Goal: Information Seeking & Learning: Learn about a topic

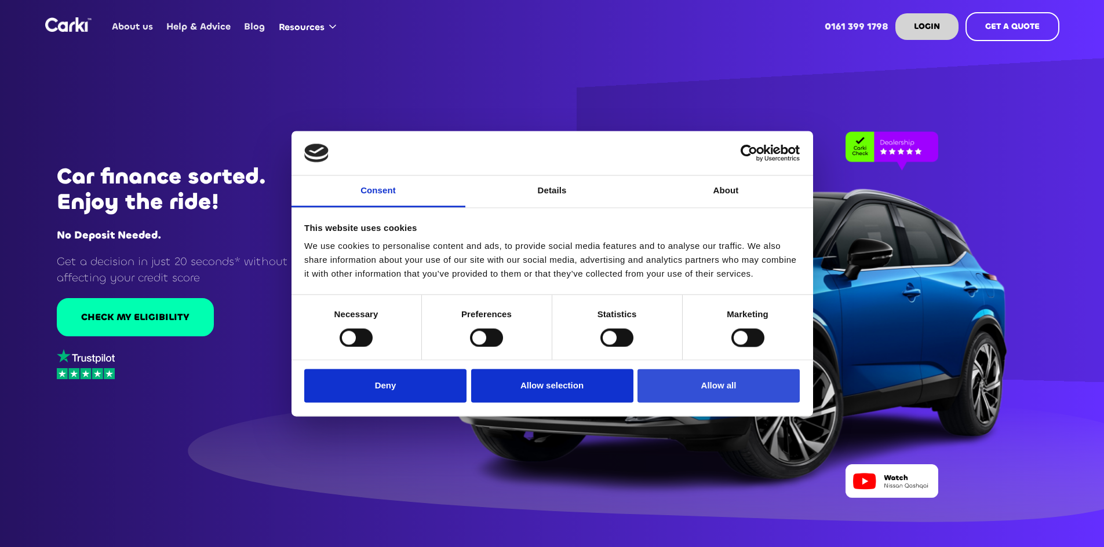
click at [723, 385] on button "Allow all" at bounding box center [718, 387] width 162 height 34
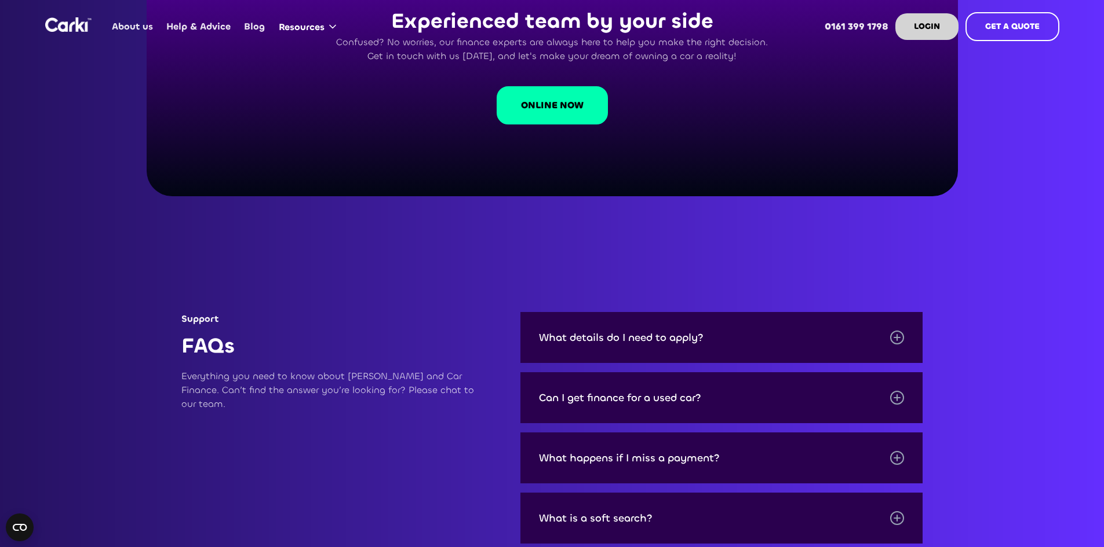
scroll to position [3505, 0]
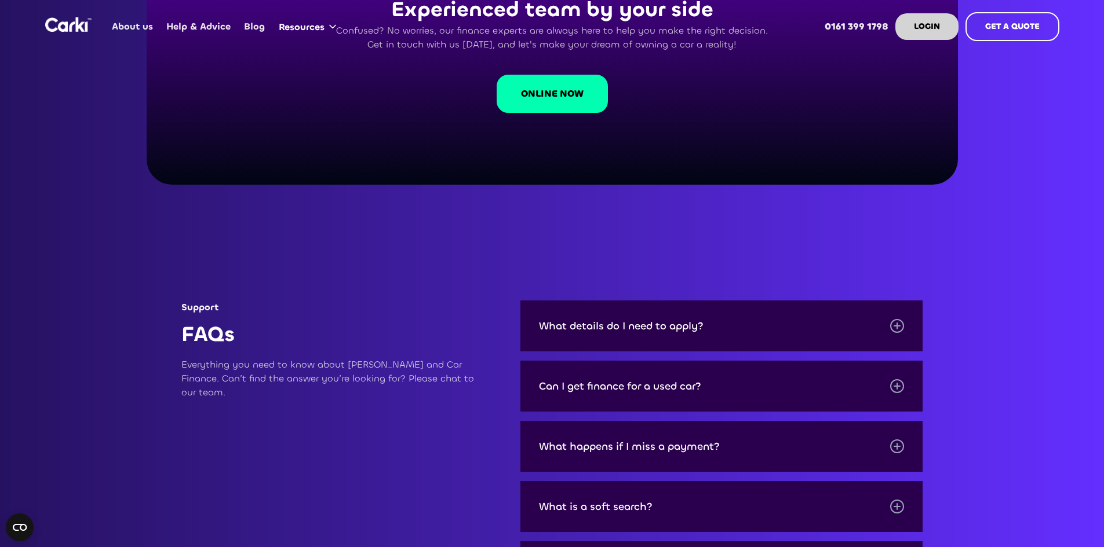
click at [896, 319] on div at bounding box center [897, 326] width 14 height 14
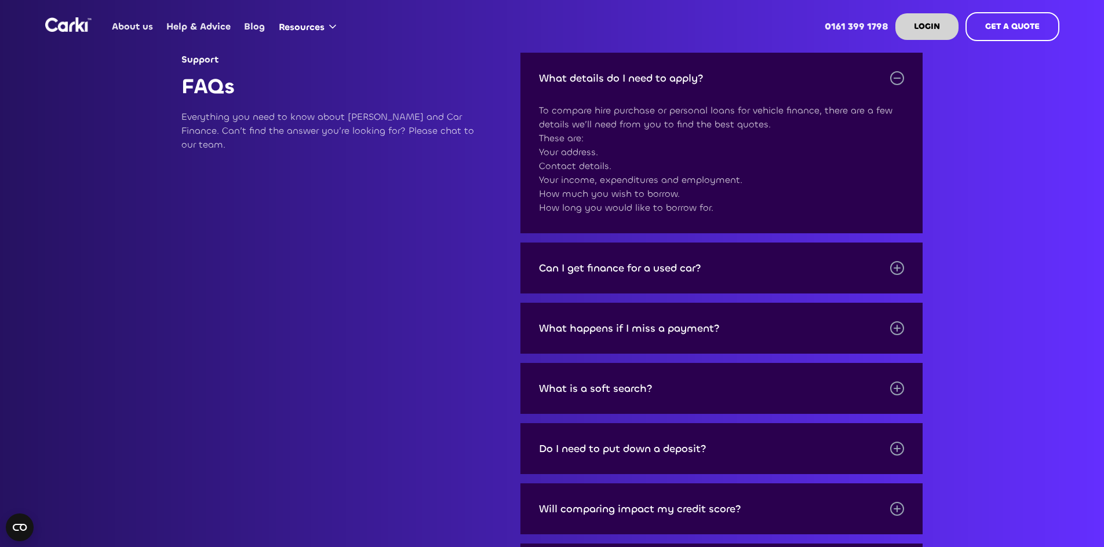
scroll to position [3759, 0]
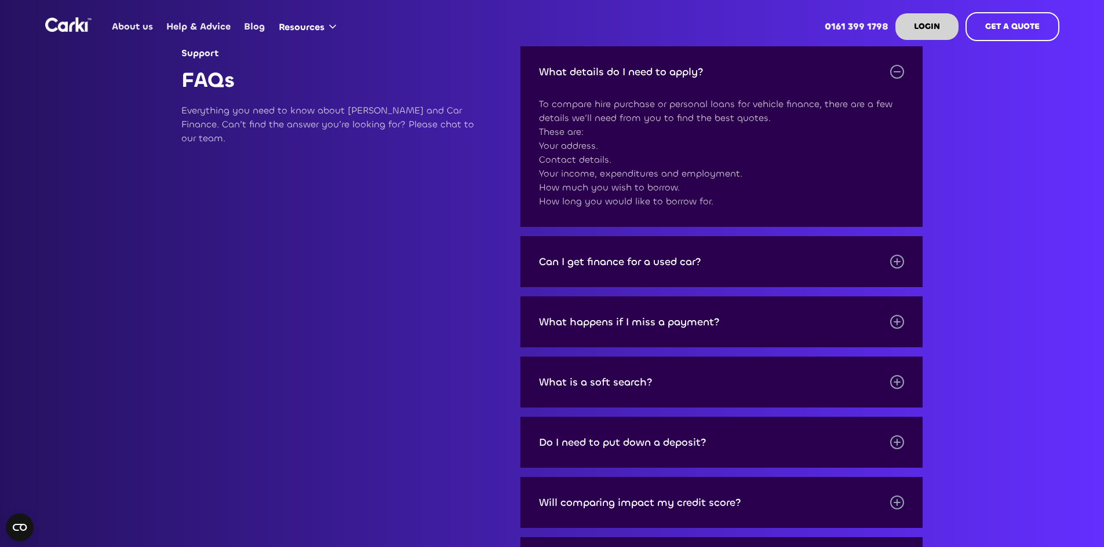
click at [897, 379] on div at bounding box center [896, 382] width 1 height 7
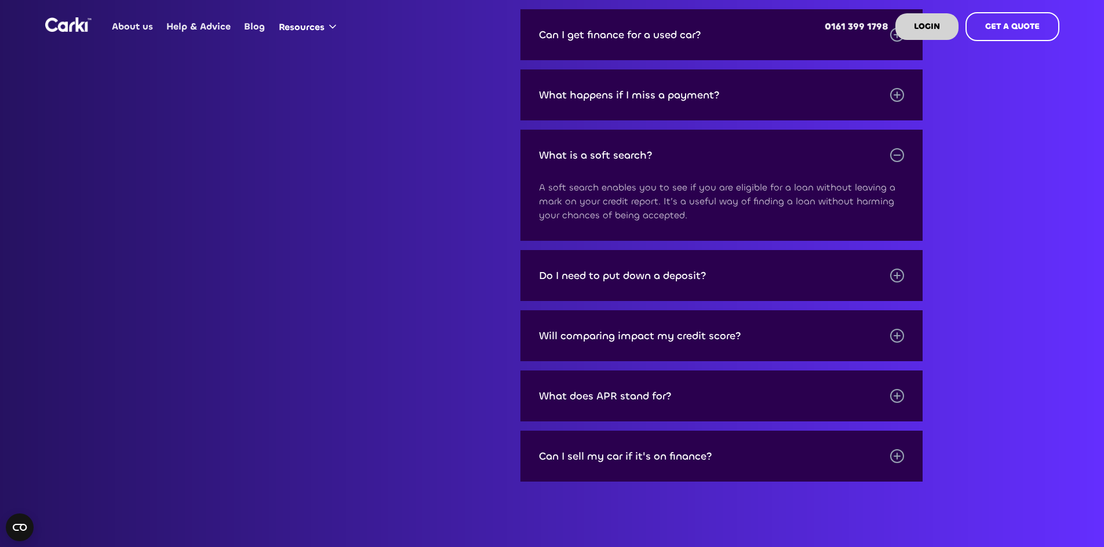
scroll to position [3992, 0]
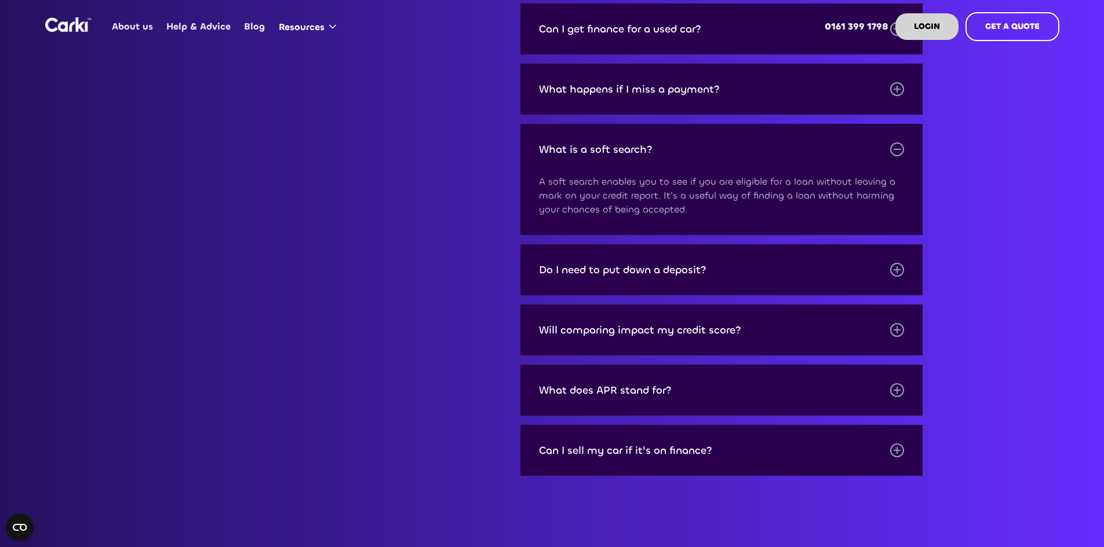
click at [894, 323] on div at bounding box center [897, 330] width 14 height 14
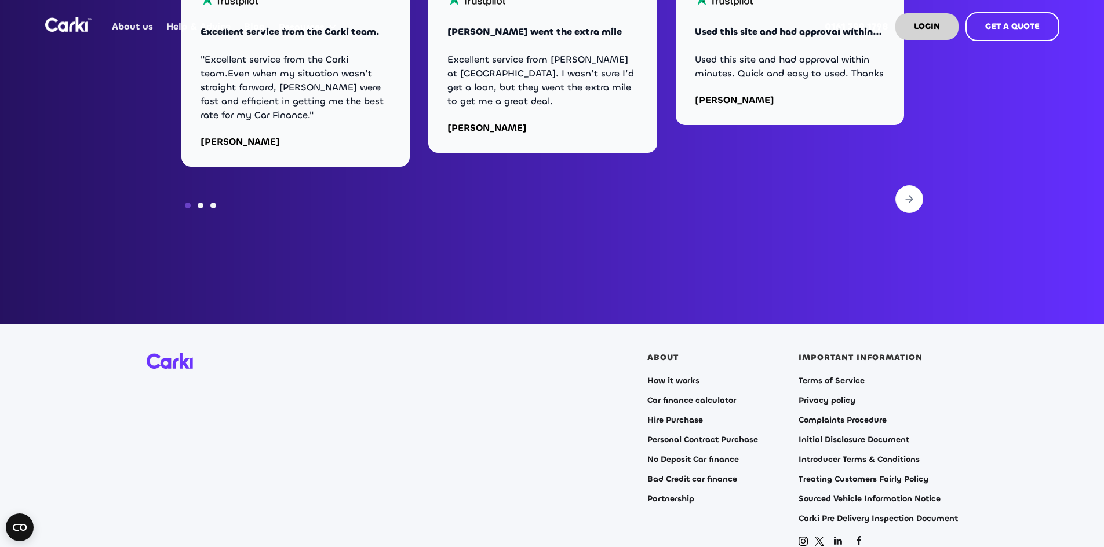
scroll to position [4839, 0]
